Goal: Information Seeking & Learning: Compare options

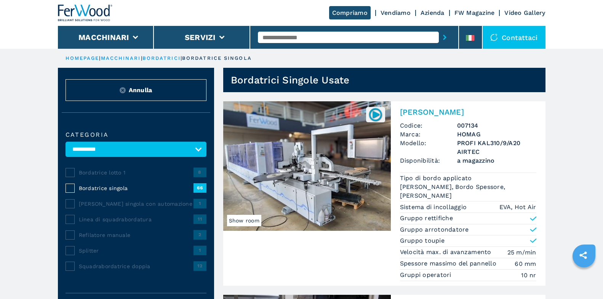
select select "**********"
click at [266, 35] on input "text" at bounding box center [348, 37] width 181 height 11
click at [439, 29] on button "submit-button" at bounding box center [445, 38] width 12 height 18
type input "****"
click at [439, 29] on button "submit-button" at bounding box center [445, 38] width 12 height 18
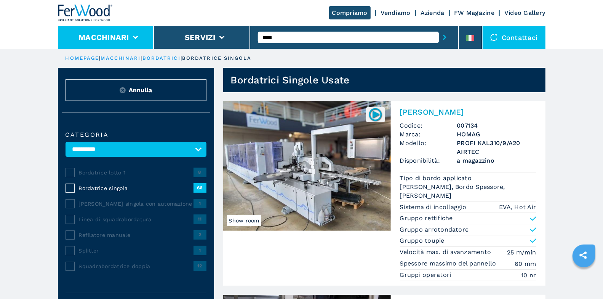
click at [138, 33] on li "Macchinari" at bounding box center [106, 37] width 96 height 23
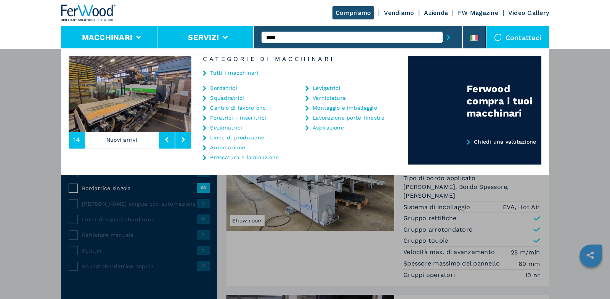
drag, startPoint x: 284, startPoint y: 37, endPoint x: 249, endPoint y: 33, distance: 34.9
click at [249, 33] on div "Compriamo Vendiamo Azienda FW Magazine Video Gallery Macchinari Servizi **** Co…" at bounding box center [305, 24] width 488 height 49
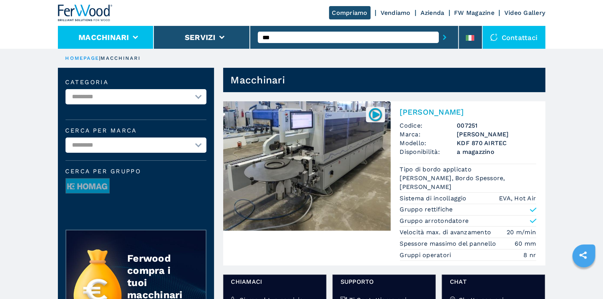
click at [138, 37] on li "Macchinari" at bounding box center [106, 37] width 96 height 23
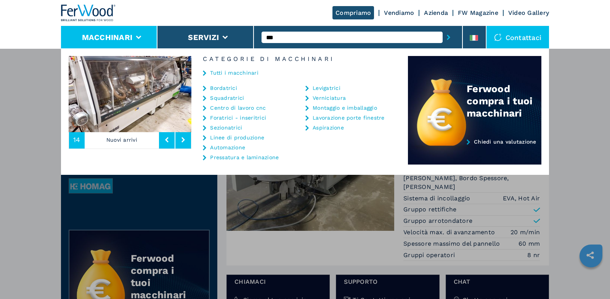
click at [228, 107] on link "Centro di lavoro cnc" at bounding box center [238, 107] width 56 height 5
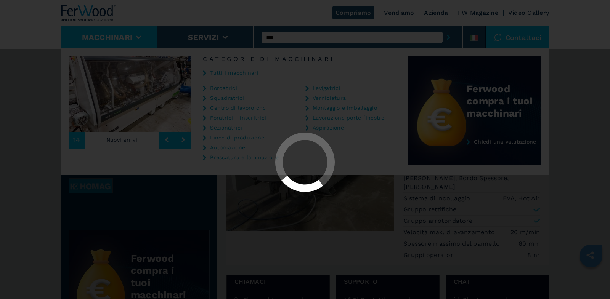
select select "**********"
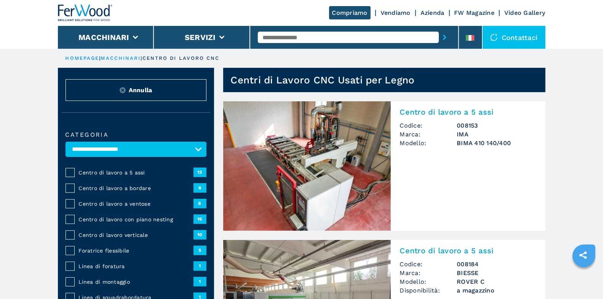
click at [120, 177] on div "Centro di lavoro a 5 assi 13" at bounding box center [136, 173] width 141 height 16
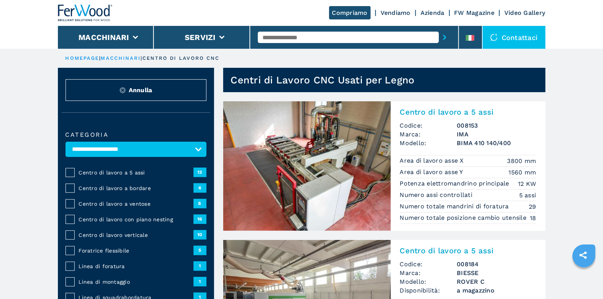
click at [124, 173] on span "Centro di lavoro a 5 assi" at bounding box center [136, 173] width 115 height 8
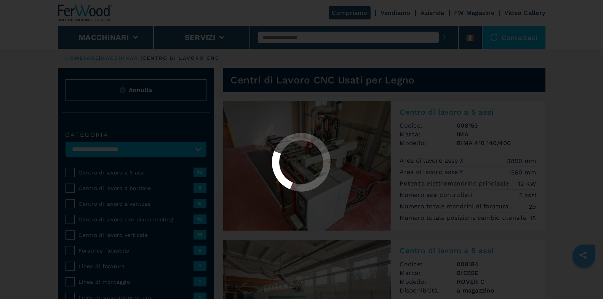
select select "**********"
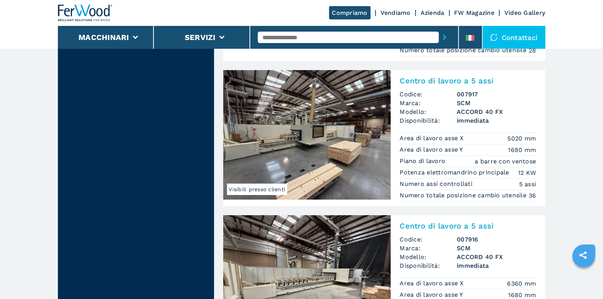
scroll to position [1718, 0]
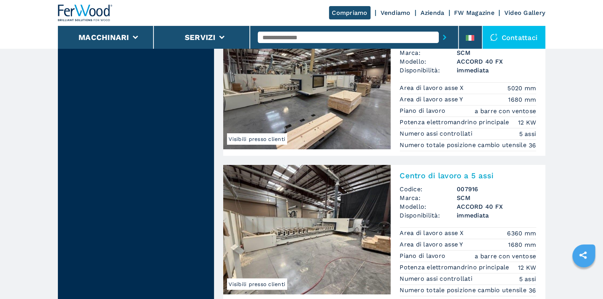
click at [466, 171] on h2 "Centro di lavoro a 5 assi" at bounding box center [468, 175] width 136 height 9
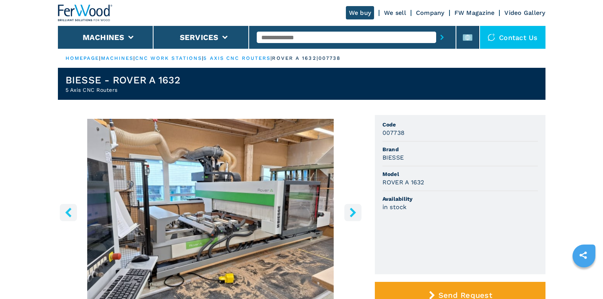
scroll to position [49, 0]
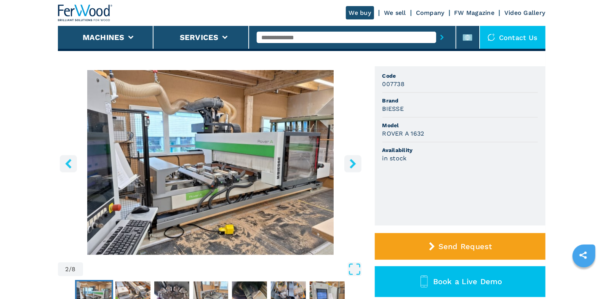
click at [292, 40] on input "text" at bounding box center [347, 37] width 180 height 11
type input "****"
click at [436, 29] on button "submit-button" at bounding box center [442, 38] width 12 height 18
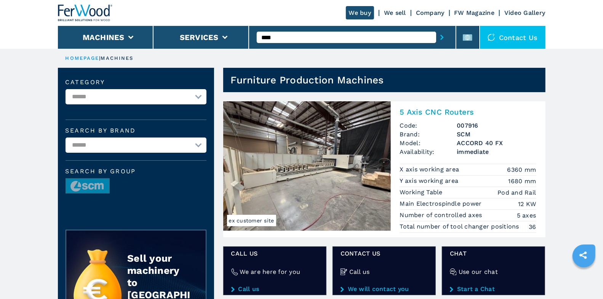
click at [438, 113] on h2 "5 Axis CNC Routers" at bounding box center [468, 111] width 136 height 9
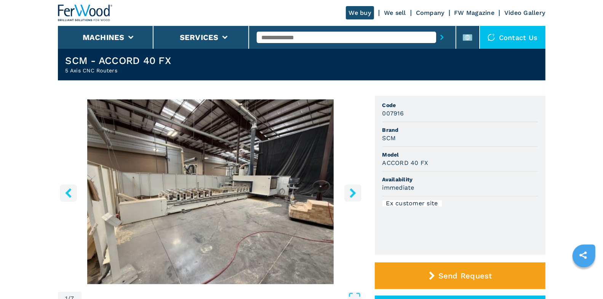
scroll to position [25, 0]
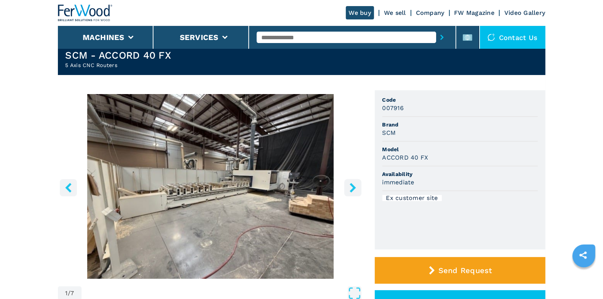
click at [356, 191] on icon "right-button" at bounding box center [353, 188] width 10 height 10
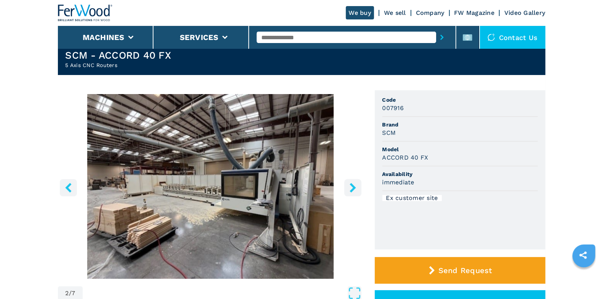
click at [355, 190] on icon "right-button" at bounding box center [353, 188] width 10 height 10
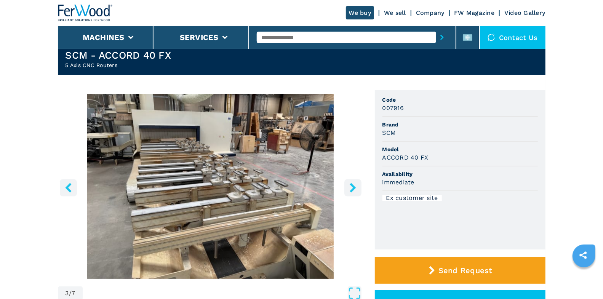
click at [354, 190] on icon "right-button" at bounding box center [353, 188] width 10 height 10
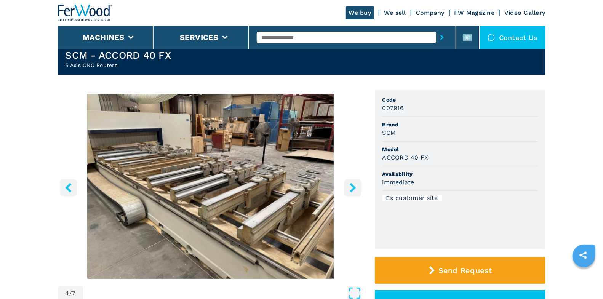
click at [354, 190] on icon "right-button" at bounding box center [353, 188] width 10 height 10
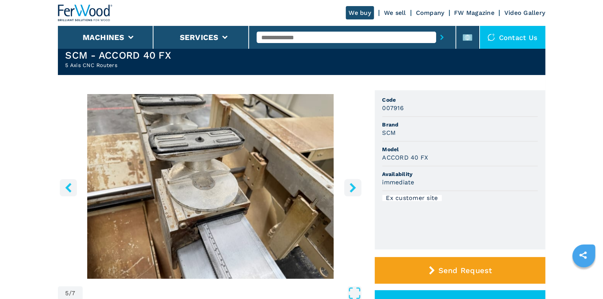
click at [354, 190] on icon "right-button" at bounding box center [353, 188] width 10 height 10
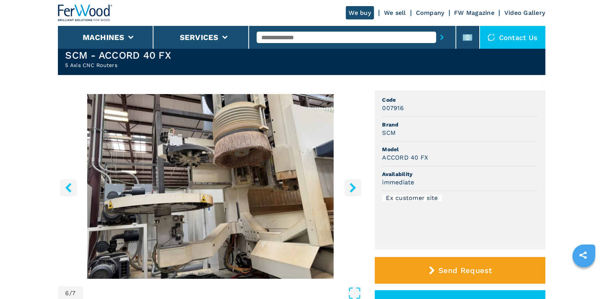
click at [354, 190] on icon "right-button" at bounding box center [353, 188] width 10 height 10
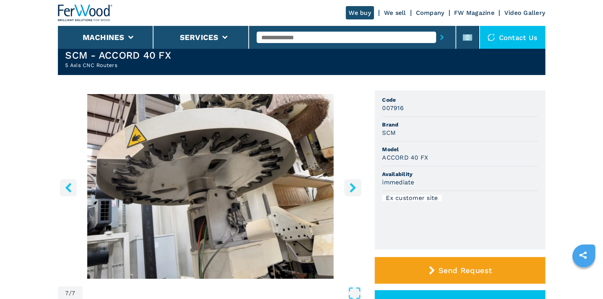
click at [353, 189] on icon "right-button" at bounding box center [353, 188] width 6 height 10
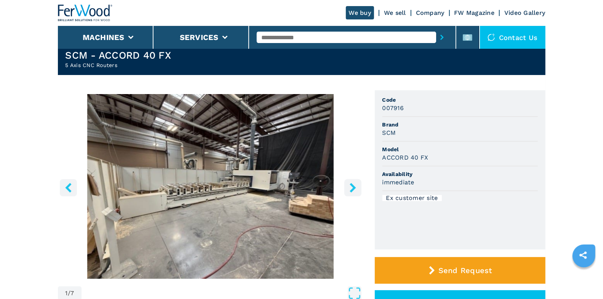
click at [353, 189] on icon "right-button" at bounding box center [353, 188] width 6 height 10
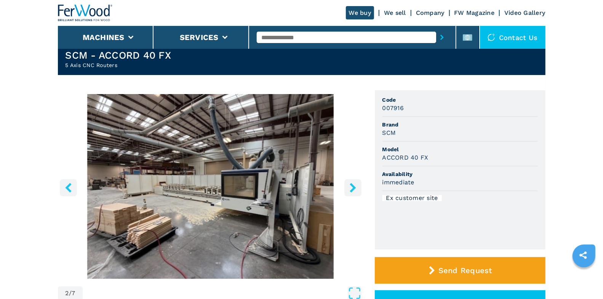
click at [353, 189] on icon "right-button" at bounding box center [353, 188] width 6 height 10
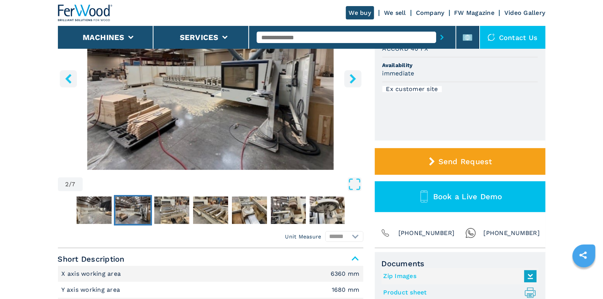
scroll to position [279, 0]
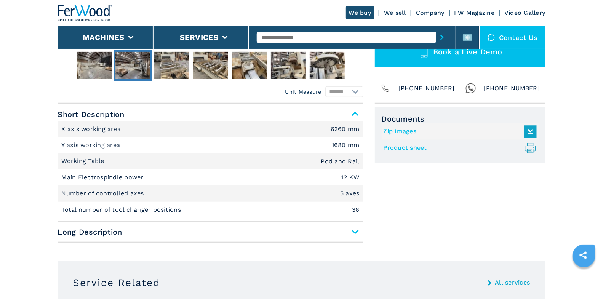
click at [355, 240] on div "Short Description X axis working area 6360 mm Y axis working area 1680 mm Worki…" at bounding box center [211, 175] width 306 height 136
click at [355, 230] on span "Long Description" at bounding box center [211, 232] width 306 height 14
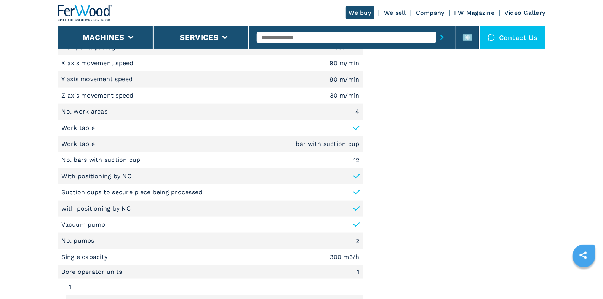
scroll to position [543, 0]
click at [267, 32] on input "text" at bounding box center [347, 37] width 180 height 11
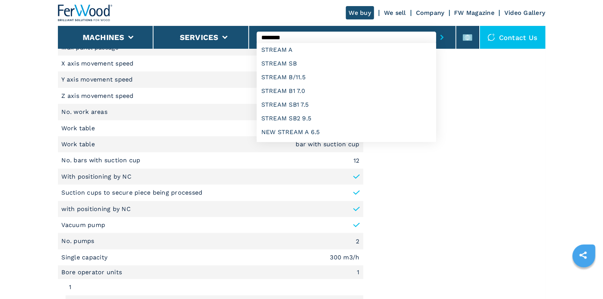
type input "********"
click at [436, 29] on button "submit-button" at bounding box center [442, 38] width 12 height 18
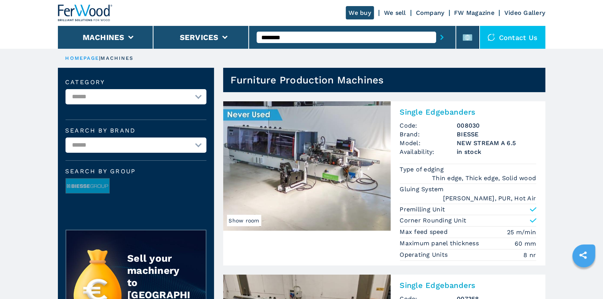
click at [427, 115] on h2 "Single Edgebanders" at bounding box center [468, 111] width 136 height 9
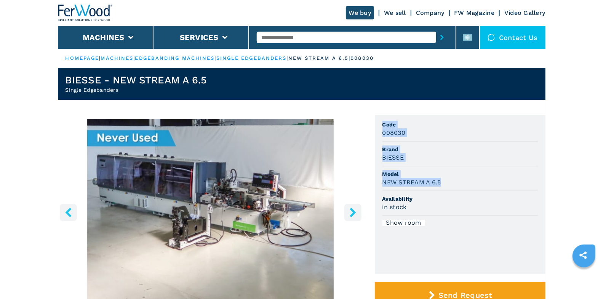
drag, startPoint x: 382, startPoint y: 124, endPoint x: 451, endPoint y: 181, distance: 89.9
click at [451, 181] on ul "Code 008030 Brand BIESSE Model NEW STREAM A 6.5 Availability in stock Show room" at bounding box center [460, 194] width 171 height 159
copy ul "Code 008030 Brand BIESSE Model NEW STREAM A 6.5"
click at [275, 40] on input "text" at bounding box center [347, 37] width 180 height 11
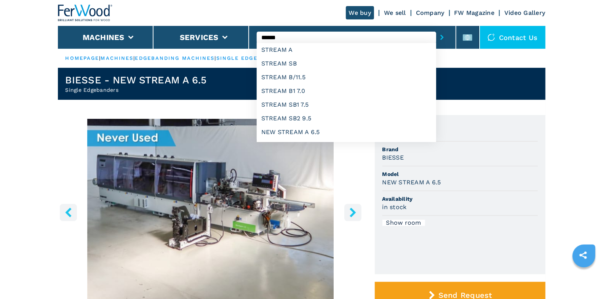
type input "********"
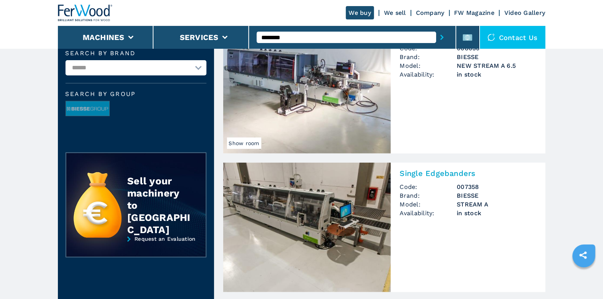
scroll to position [170, 0]
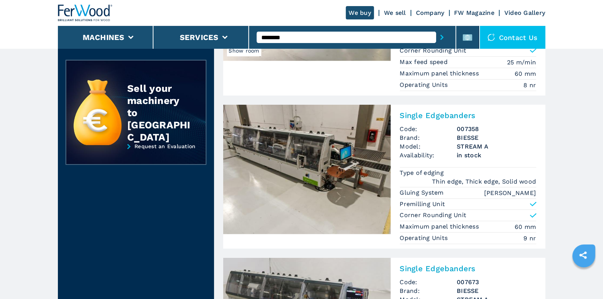
click at [458, 111] on h2 "Single Edgebanders" at bounding box center [468, 115] width 136 height 9
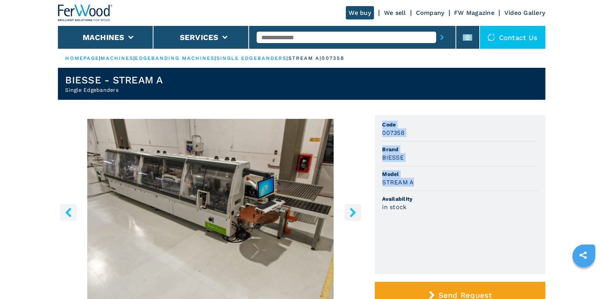
drag, startPoint x: 382, startPoint y: 124, endPoint x: 443, endPoint y: 186, distance: 87.3
click at [443, 186] on ul "Code 007358 Brand BIESSE Model STREAM A Availability in stock" at bounding box center [460, 194] width 171 height 159
copy ul "Code 007358 Brand BIESSE Model STREAM A"
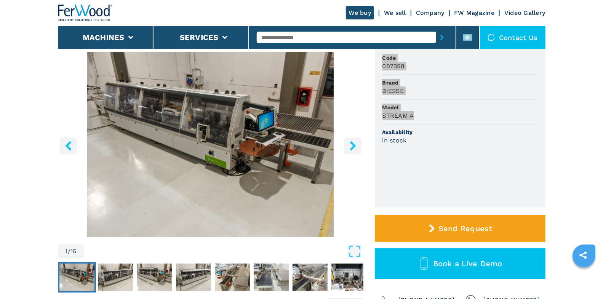
scroll to position [17, 0]
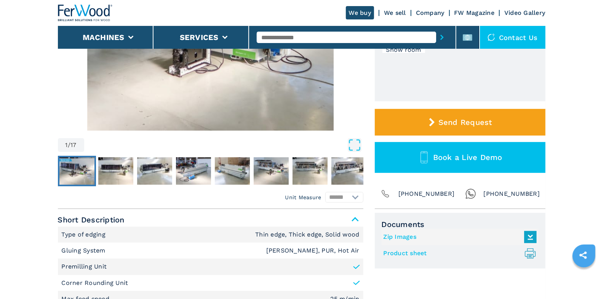
scroll to position [214, 0]
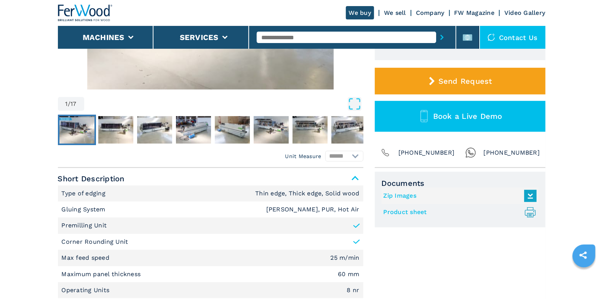
click at [417, 213] on link "Product sheet .prefix__st0{stroke-linecap:round;stroke-linejoin:round}.prefix__…" at bounding box center [458, 212] width 149 height 13
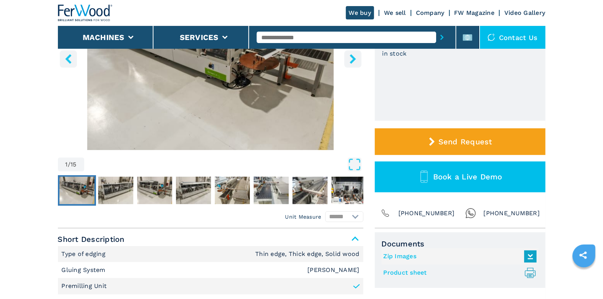
scroll to position [178, 0]
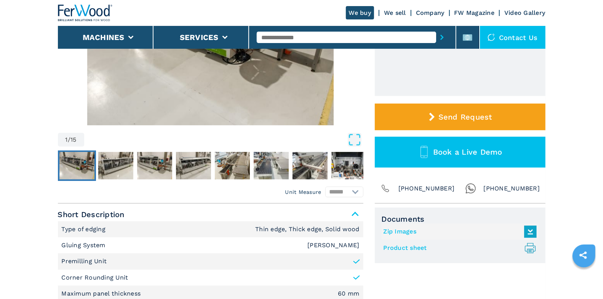
click at [415, 247] on link "Product sheet .prefix__st0{stroke-linecap:round;stroke-linejoin:round}.prefix__…" at bounding box center [458, 248] width 149 height 13
click at [305, 48] on div at bounding box center [352, 37] width 207 height 23
click at [306, 41] on input "text" at bounding box center [347, 37] width 180 height 11
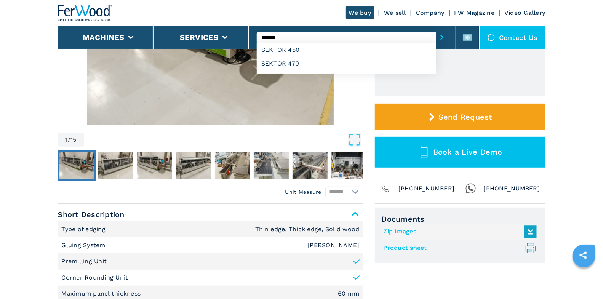
type input "******"
click at [436, 29] on button "submit-button" at bounding box center [442, 38] width 12 height 18
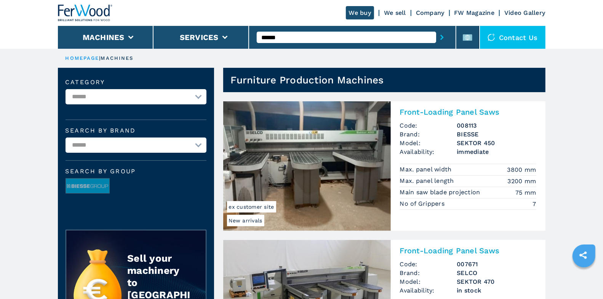
click at [455, 119] on div "Front-Loading Panel Saws Code: 008113 Brand: BIESSE Model: SEKTOR 450 Availabil…" at bounding box center [468, 157] width 155 height 113
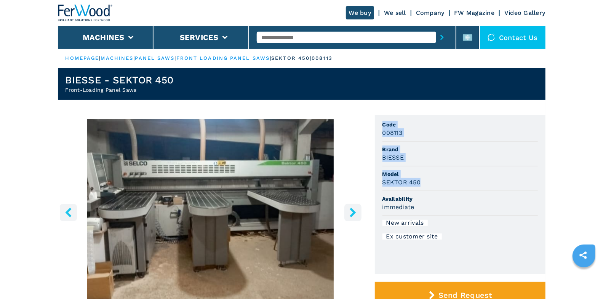
drag, startPoint x: 382, startPoint y: 124, endPoint x: 435, endPoint y: 184, distance: 80.0
click at [435, 184] on ul "Code 008113 Brand BIESSE Model SEKTOR 450 Availability immediate New arrivals E…" at bounding box center [460, 194] width 171 height 159
copy ul "Code 008113 Brand BIESSE Model SEKTOR 450"
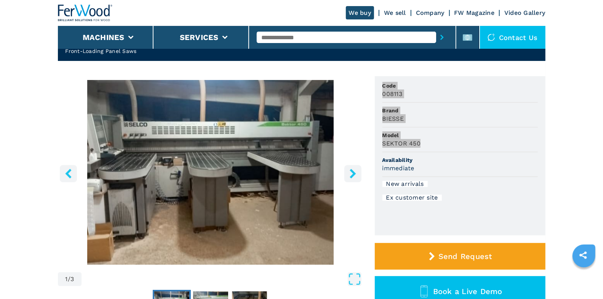
scroll to position [173, 0]
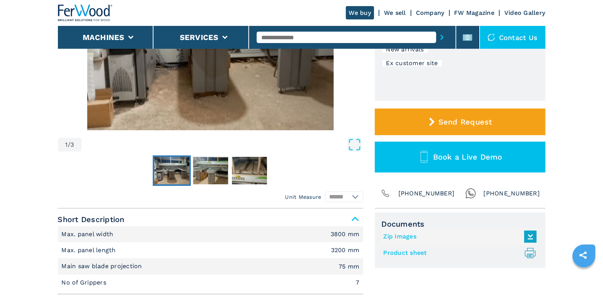
click at [419, 252] on link "Product sheet .prefix__st0{stroke-linecap:round;stroke-linejoin:round}.prefix__…" at bounding box center [458, 253] width 149 height 13
